Goal: Information Seeking & Learning: Learn about a topic

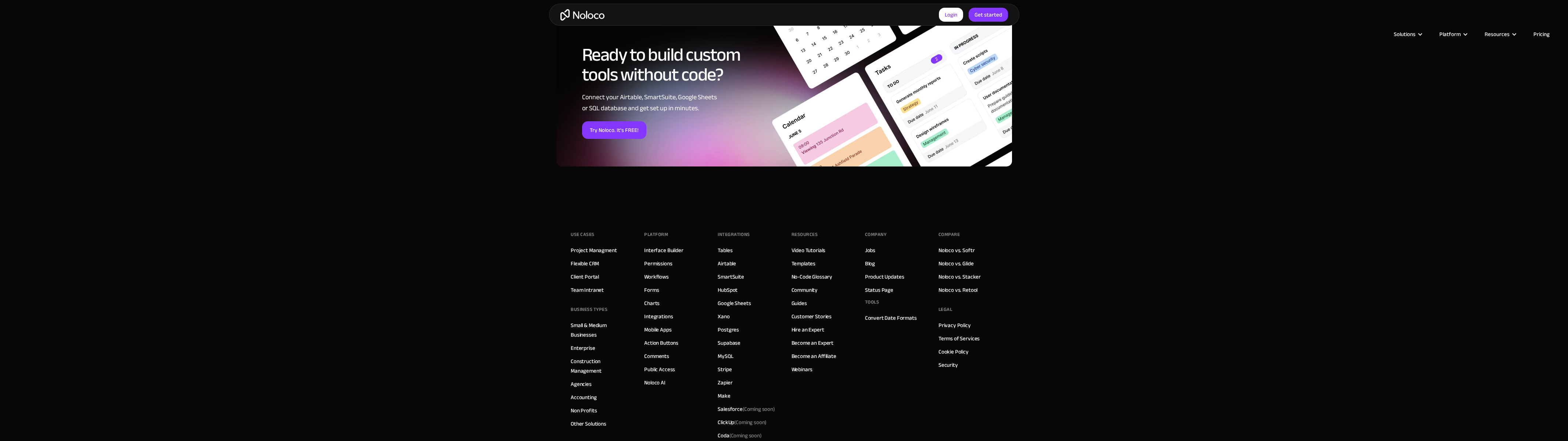
scroll to position [836, 0]
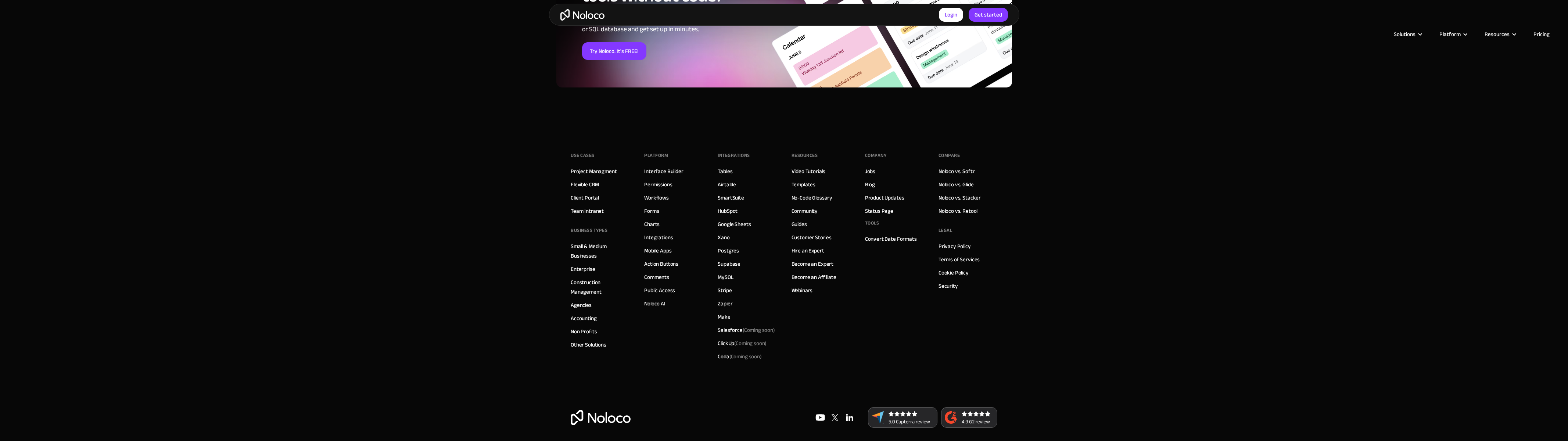
scroll to position [1008, 0]
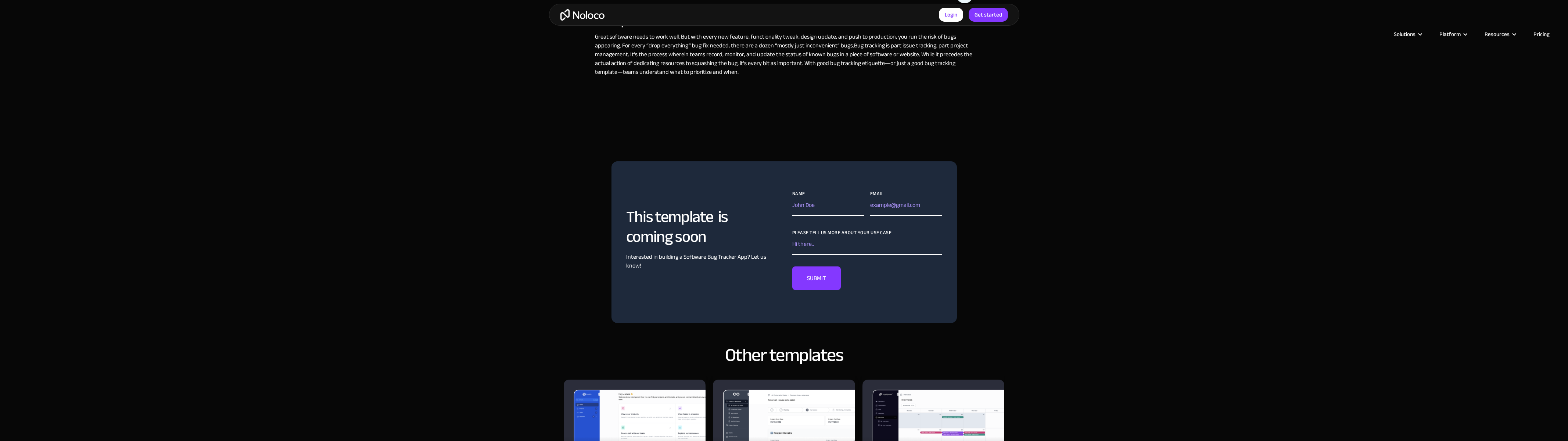
scroll to position [1020, 0]
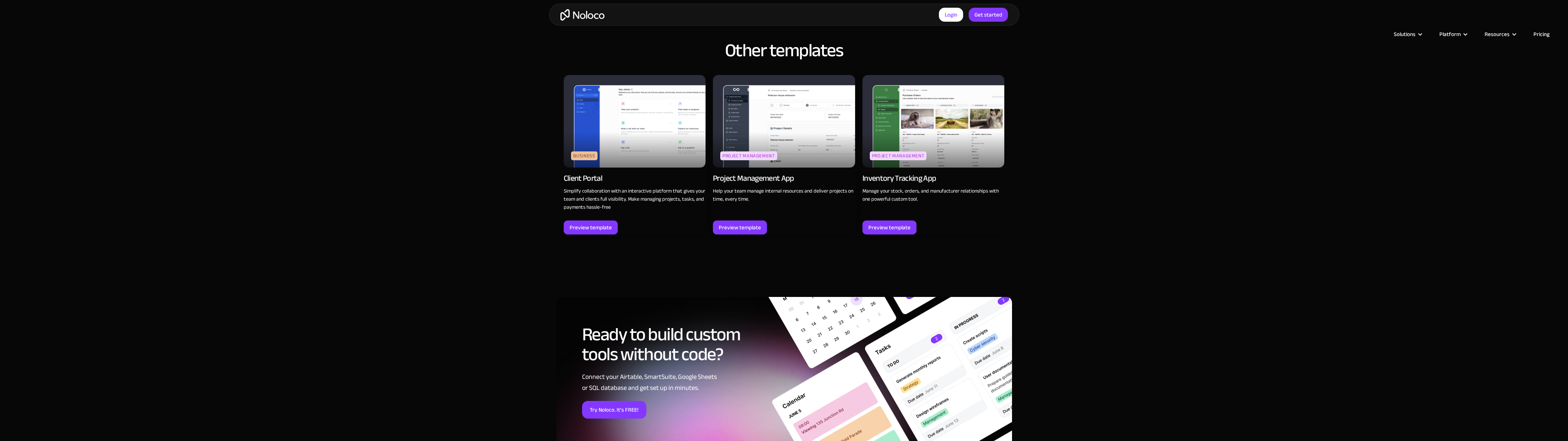
scroll to position [1112, 0]
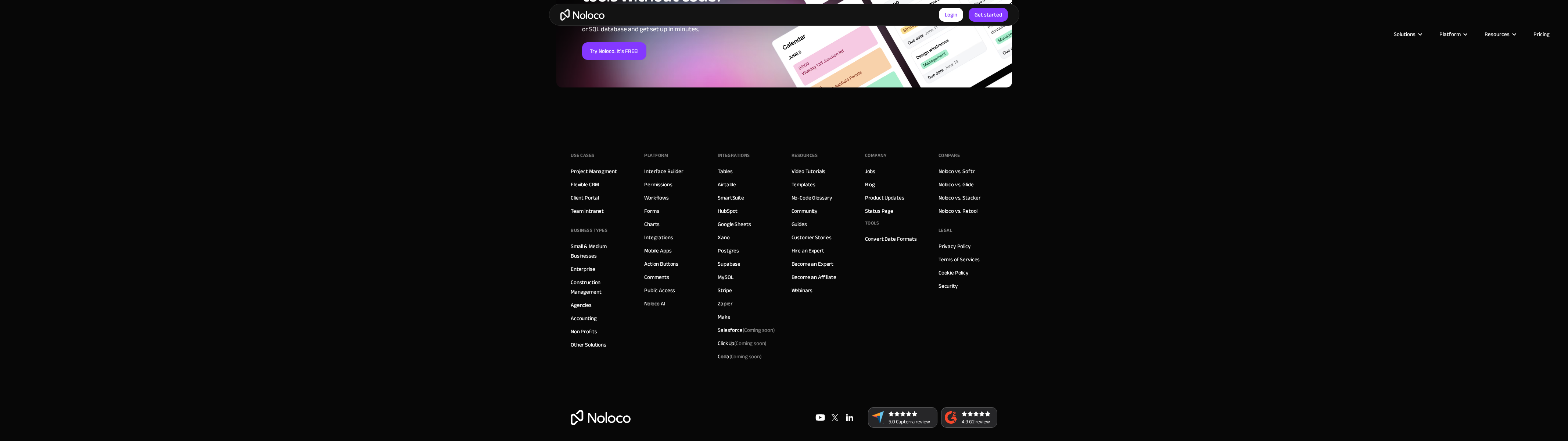
scroll to position [1090, 0]
